Goal: Communication & Community: Answer question/provide support

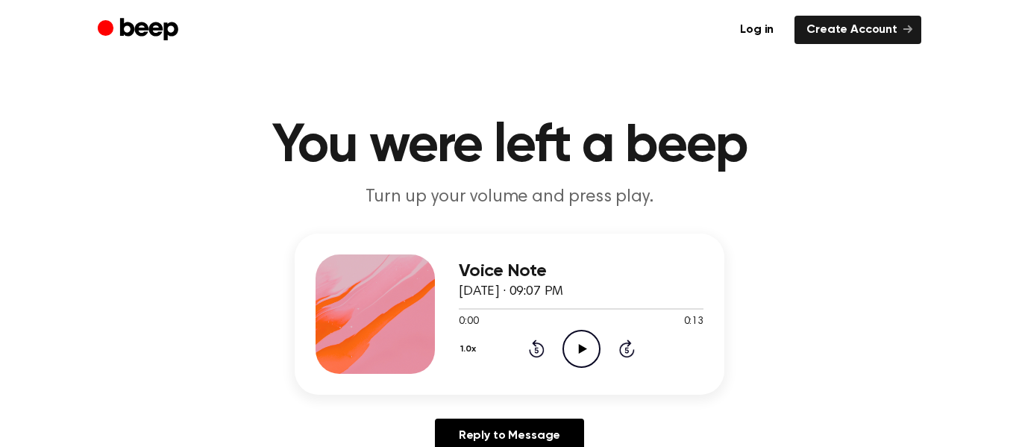
click at [587, 348] on icon "Play Audio" at bounding box center [582, 349] width 38 height 38
click at [566, 267] on h3 "Voice Note" at bounding box center [581, 271] width 245 height 20
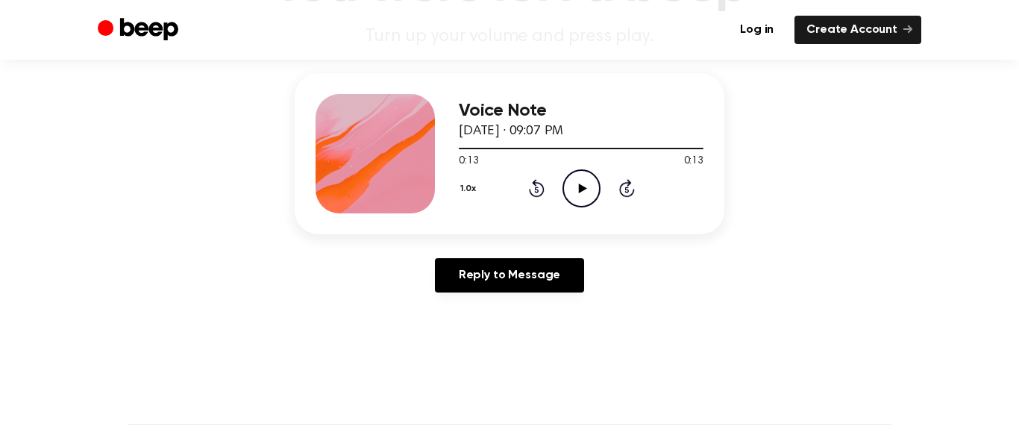
scroll to position [161, 0]
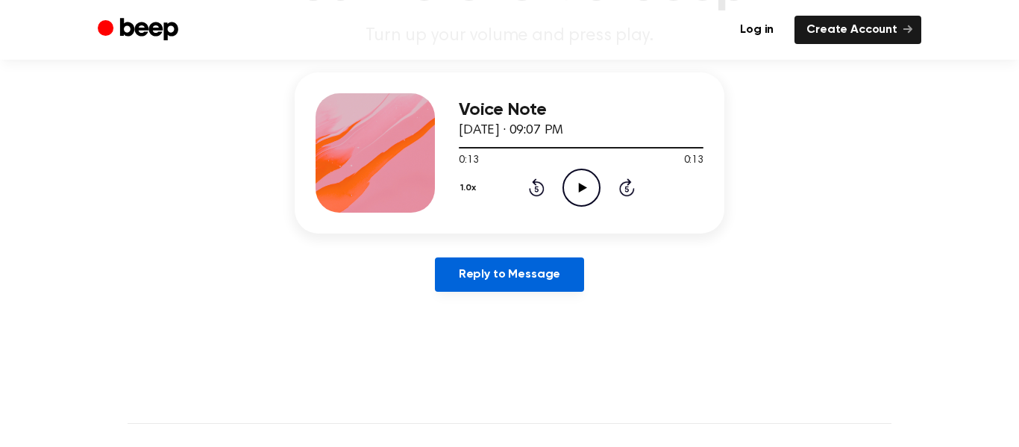
click at [548, 290] on link "Reply to Message" at bounding box center [509, 274] width 149 height 34
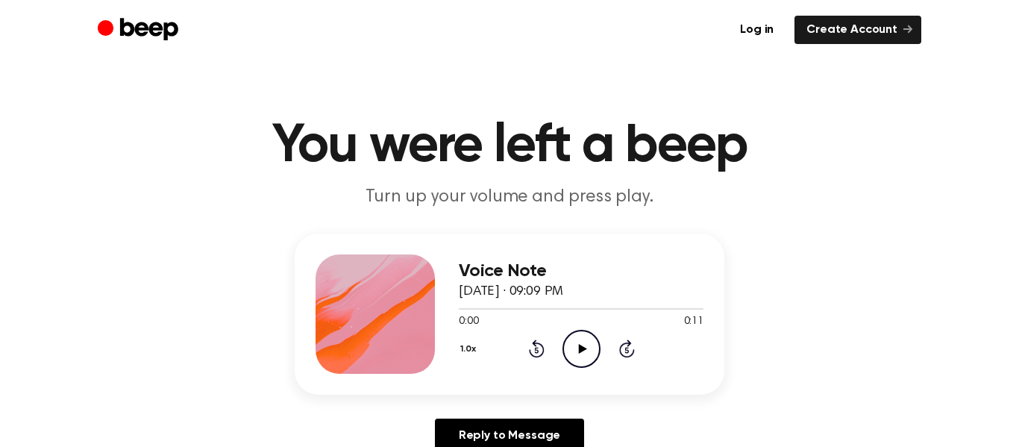
click at [578, 363] on icon "Play Audio" at bounding box center [582, 349] width 38 height 38
